Goal: Task Accomplishment & Management: Use online tool/utility

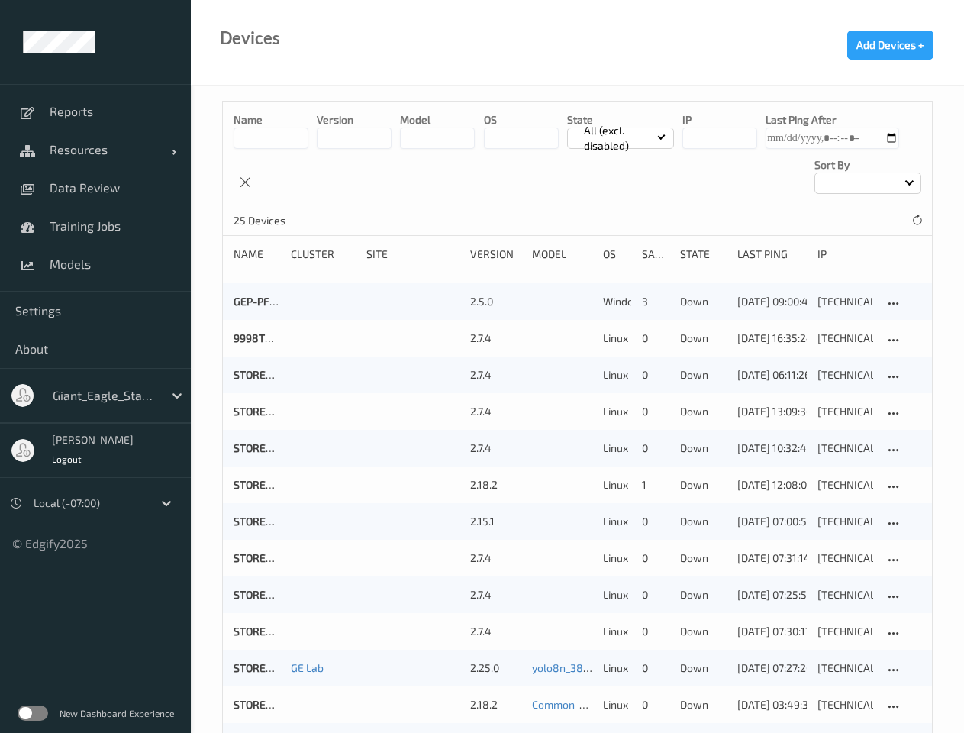
click at [95, 150] on span "Resources" at bounding box center [111, 149] width 122 height 15
click at [95, 349] on span "About" at bounding box center [95, 348] width 160 height 15
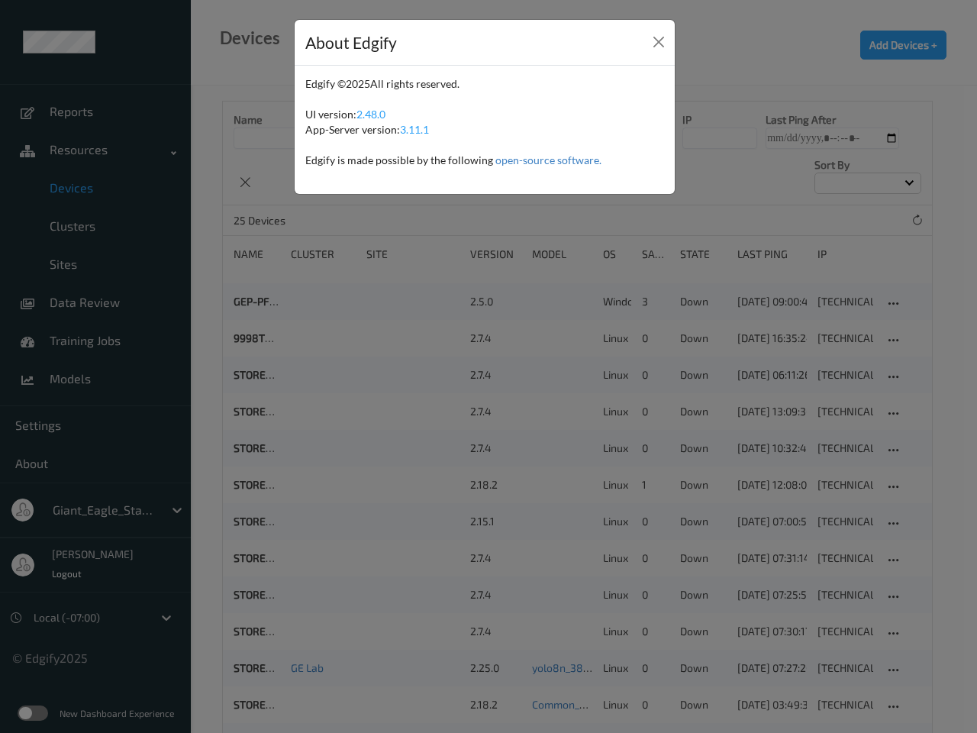
click at [66, 459] on div "About Edgify Edgify © 2025 All rights reserved. UI version: 2.48.0 App-Server v…" at bounding box center [488, 366] width 977 height 733
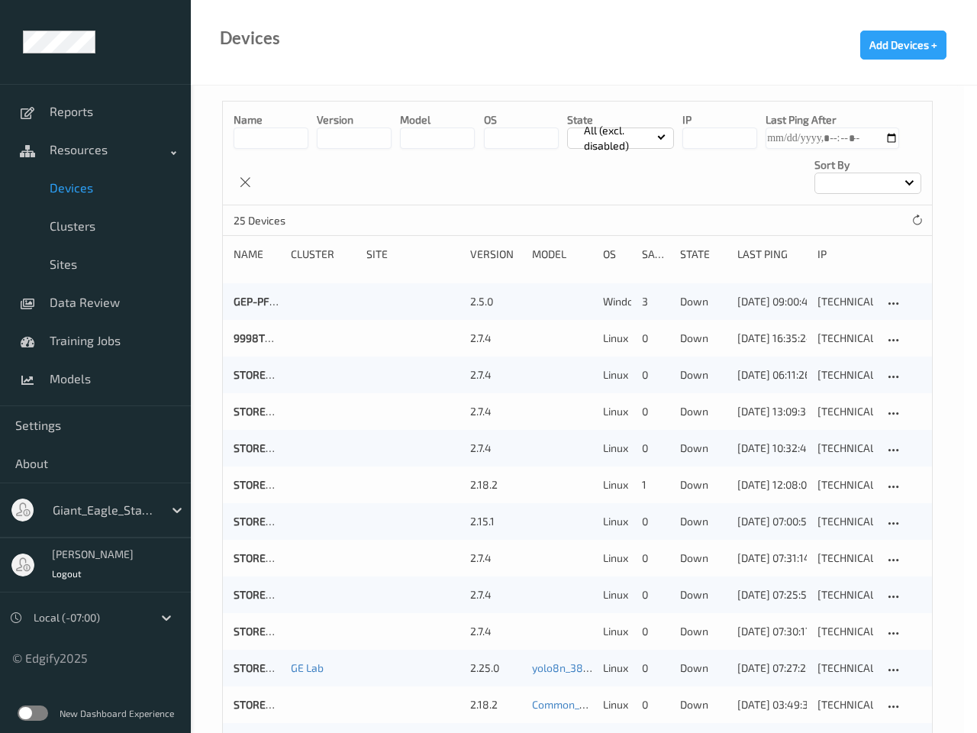
click at [890, 45] on button "Add Devices +" at bounding box center [904, 45] width 86 height 29
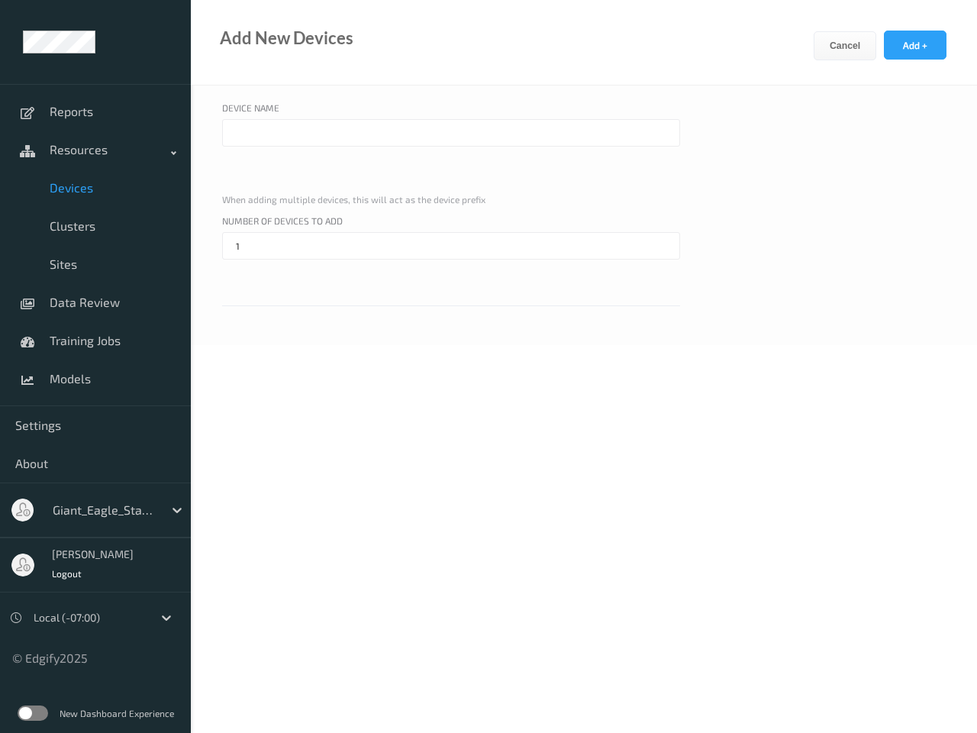
click at [621, 138] on input "text" at bounding box center [451, 132] width 458 height 27
click at [245, 182] on div at bounding box center [334, 177] width 225 height 15
click at [868, 183] on div "Device Name When adding multiple devices, this will act as the device prefix" at bounding box center [584, 153] width 724 height 105
click at [917, 221] on div "Number of devices to add 1" at bounding box center [584, 260] width 724 height 92
click at [577, 302] on div "Number of devices to add 1" at bounding box center [451, 260] width 458 height 92
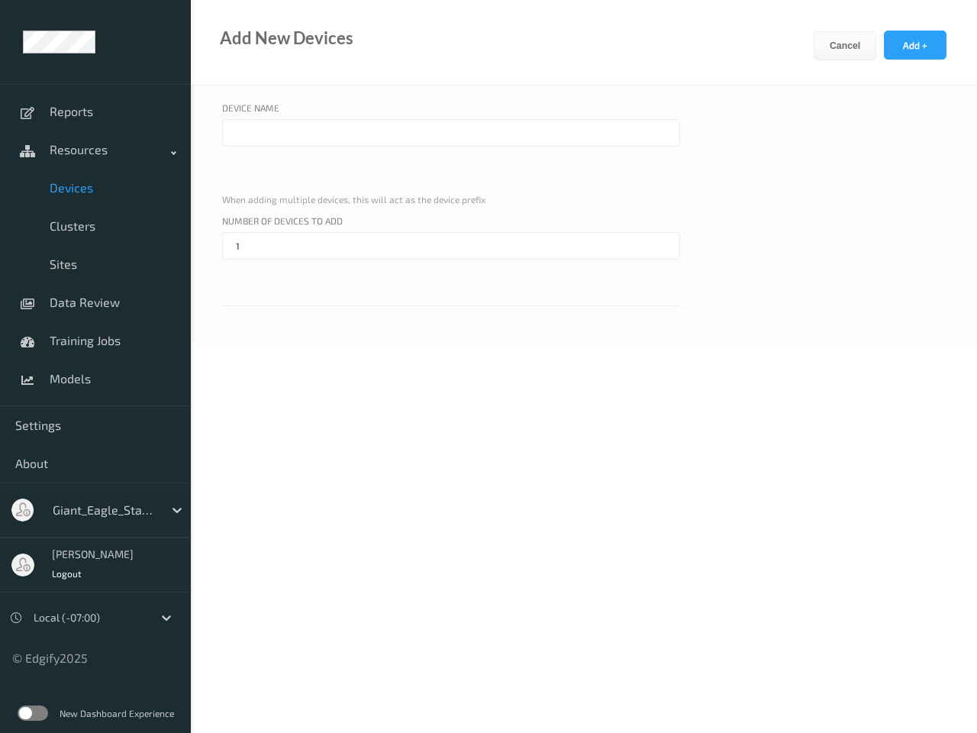
click at [893, 303] on div "Number of devices to add 1" at bounding box center [584, 260] width 724 height 92
